Goal: Find contact information: Find contact information

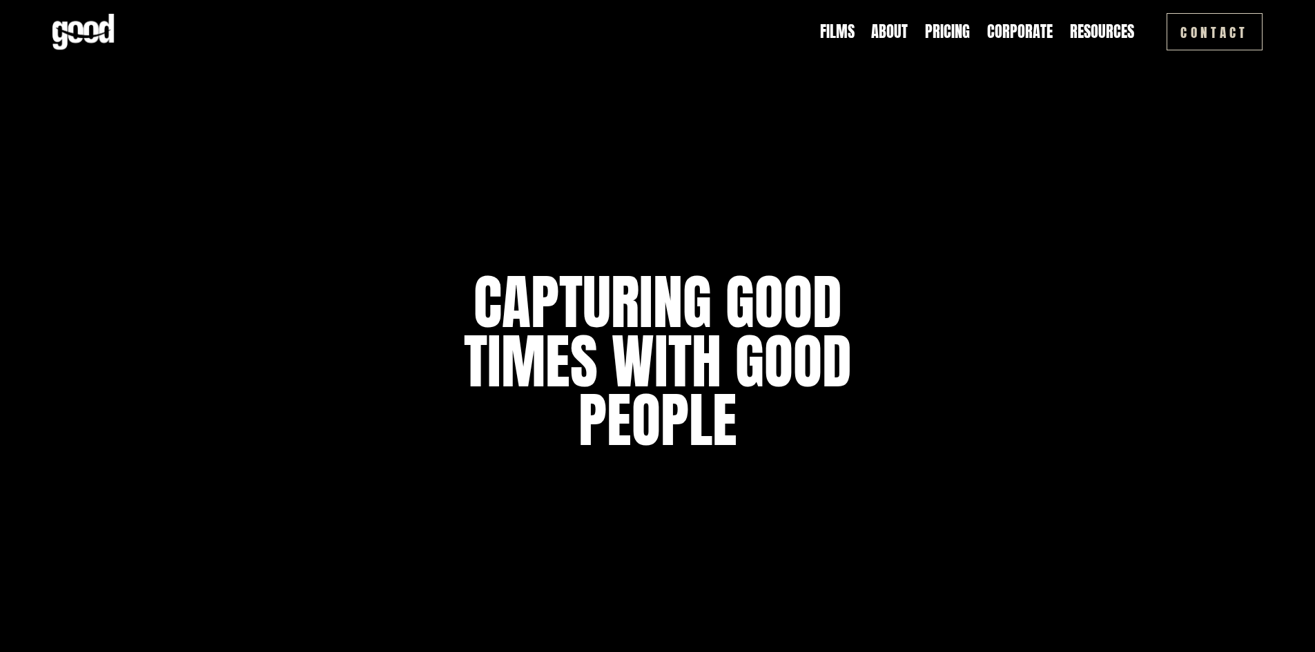
click at [961, 30] on link "Pricing" at bounding box center [947, 31] width 45 height 21
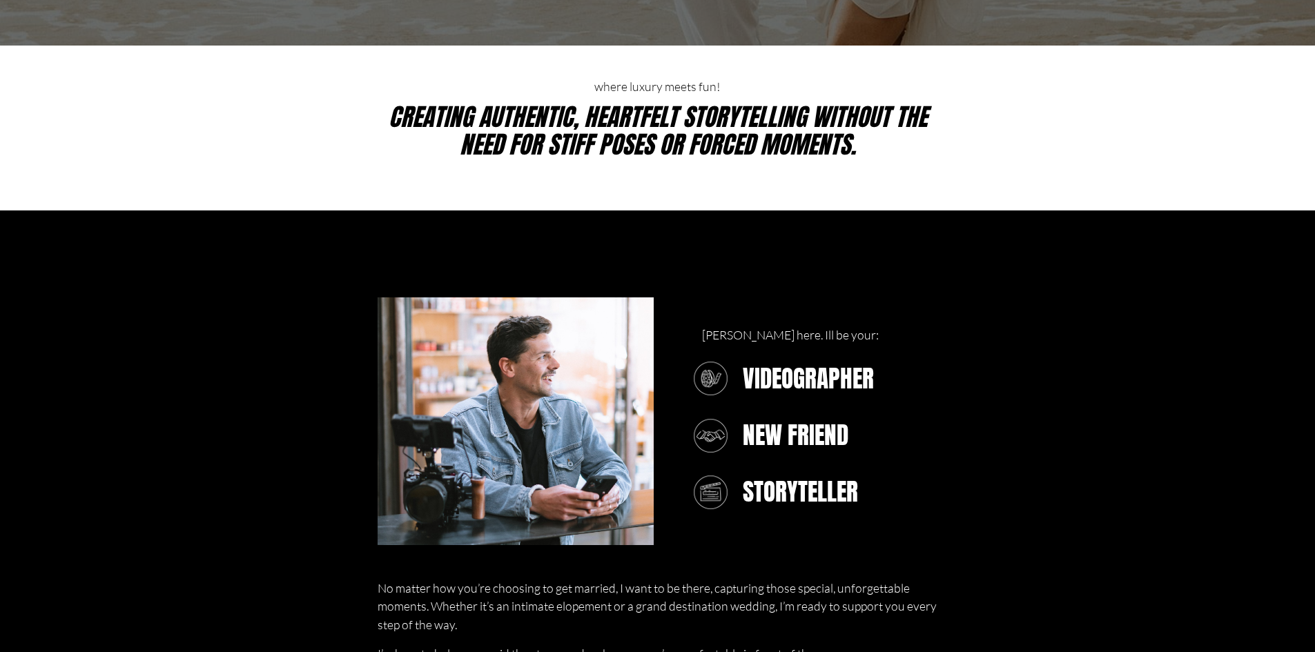
scroll to position [552, 0]
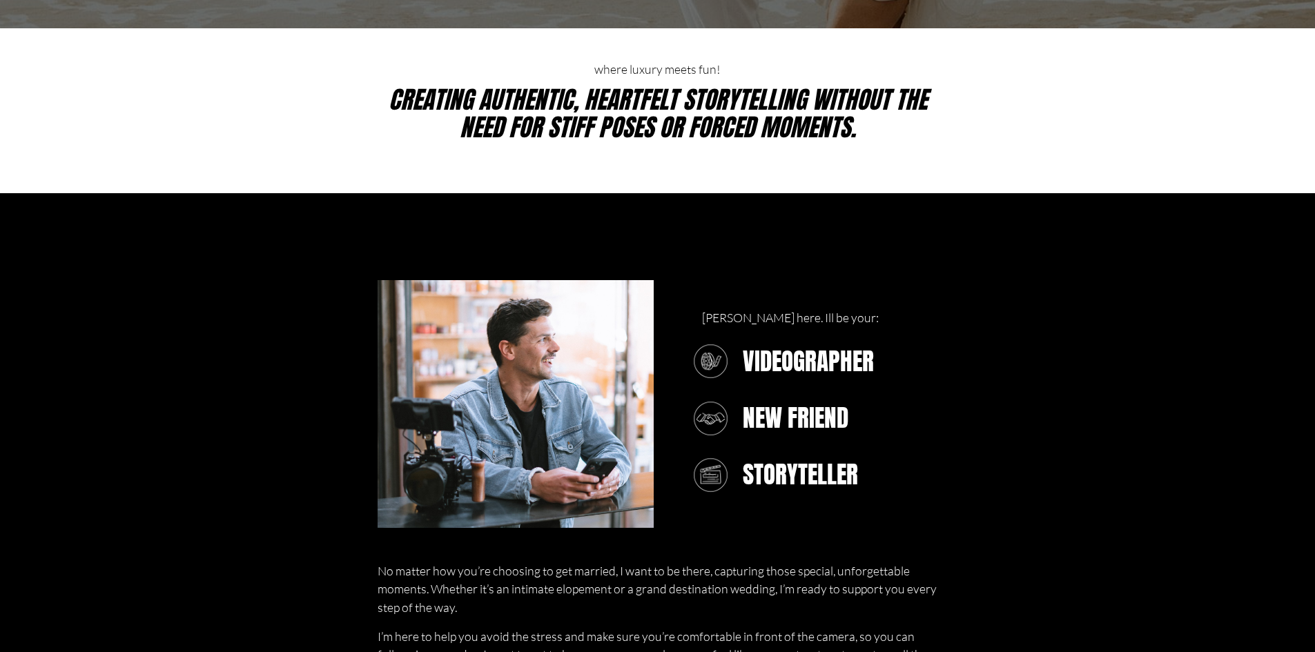
click at [826, 369] on h3 "VIDEOGRAPHER" at bounding box center [901, 362] width 317 height 28
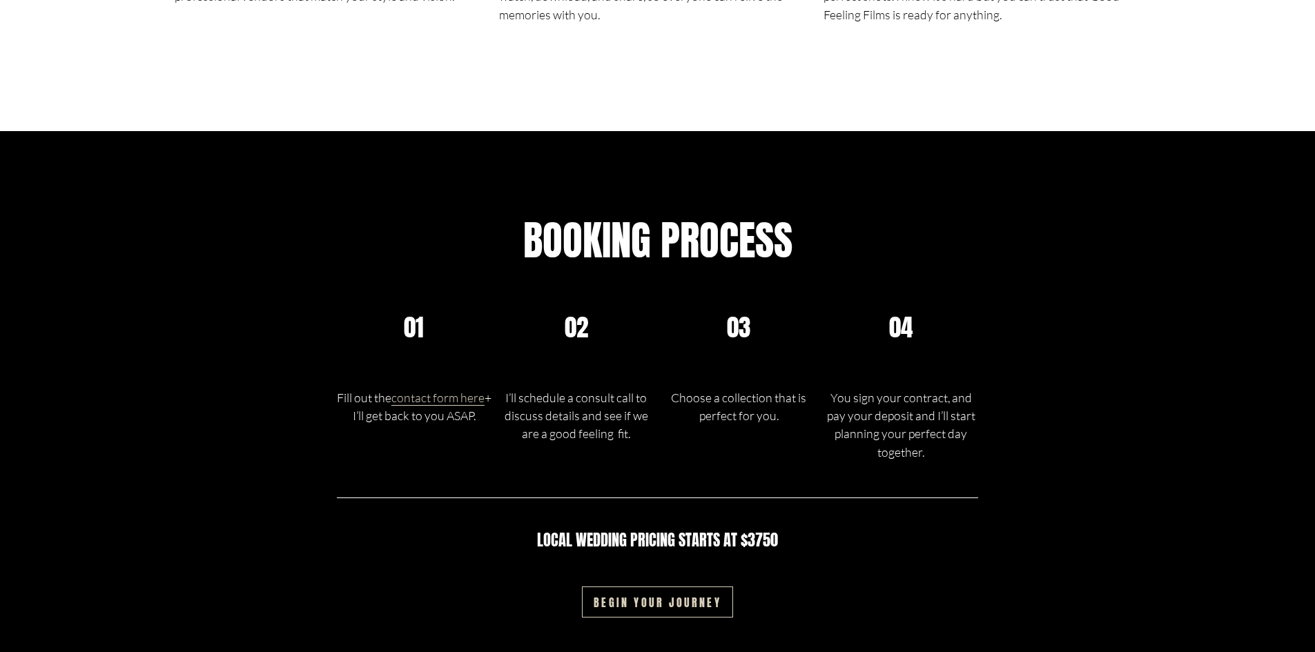
scroll to position [2416, 0]
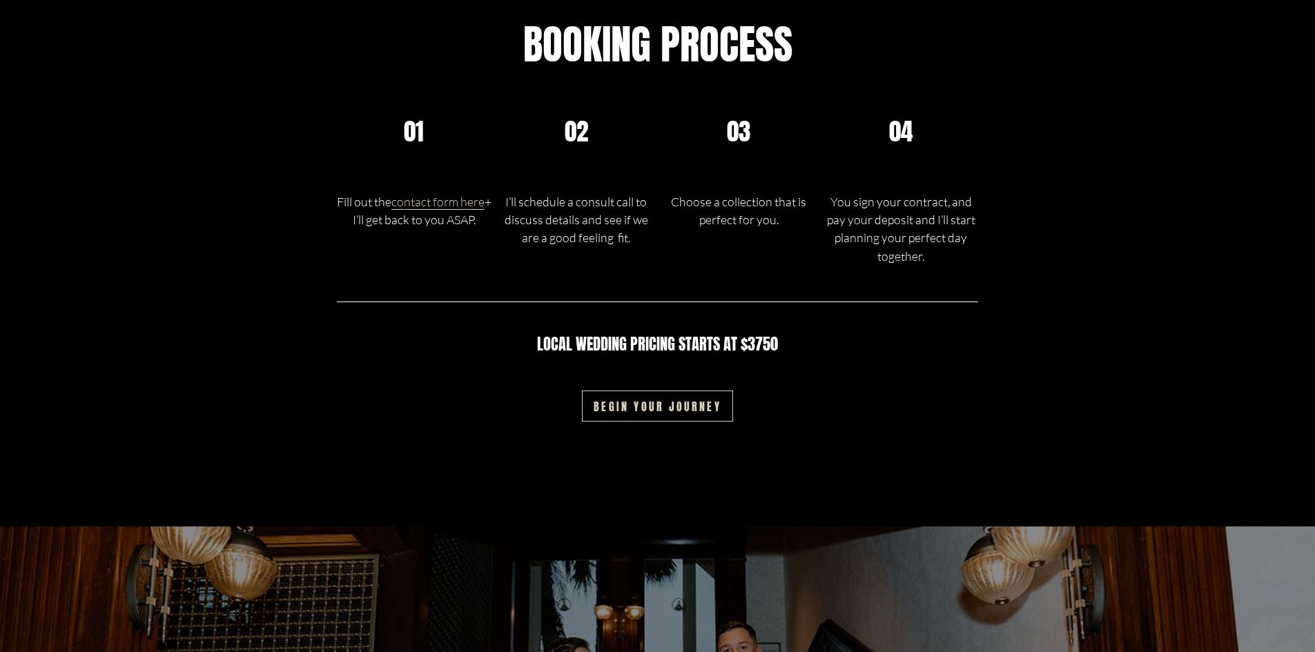
click at [665, 419] on link "Begin your journey" at bounding box center [657, 406] width 151 height 31
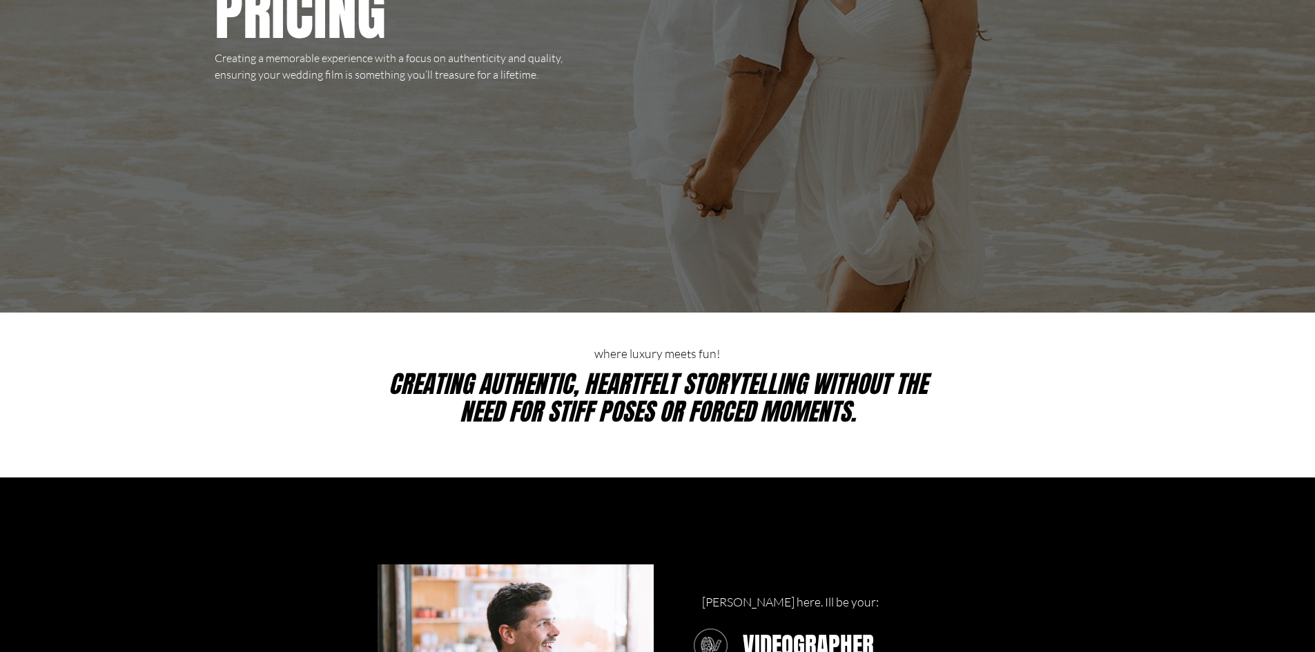
scroll to position [276, 0]
